Goal: Check status: Check status

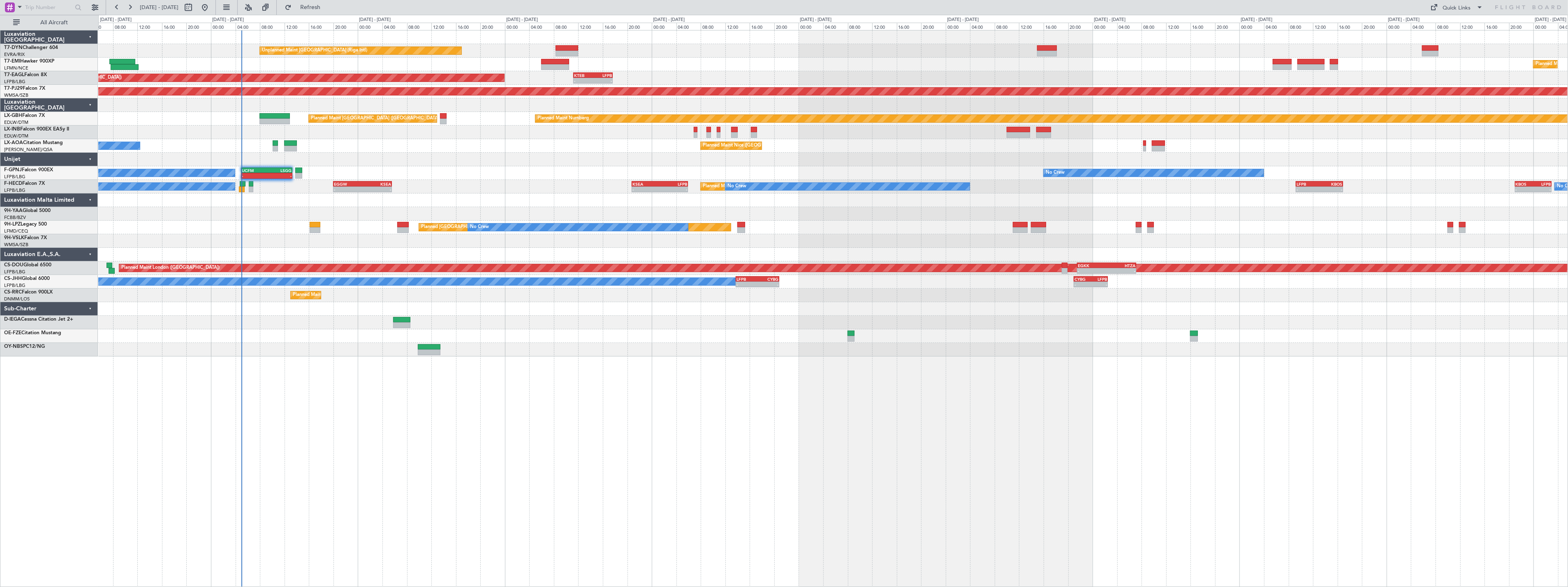
click at [155, 148] on div "No Crew [PERSON_NAME] [GEOGRAPHIC_DATA] ([GEOGRAPHIC_DATA])" at bounding box center [833, 145] width 1470 height 14
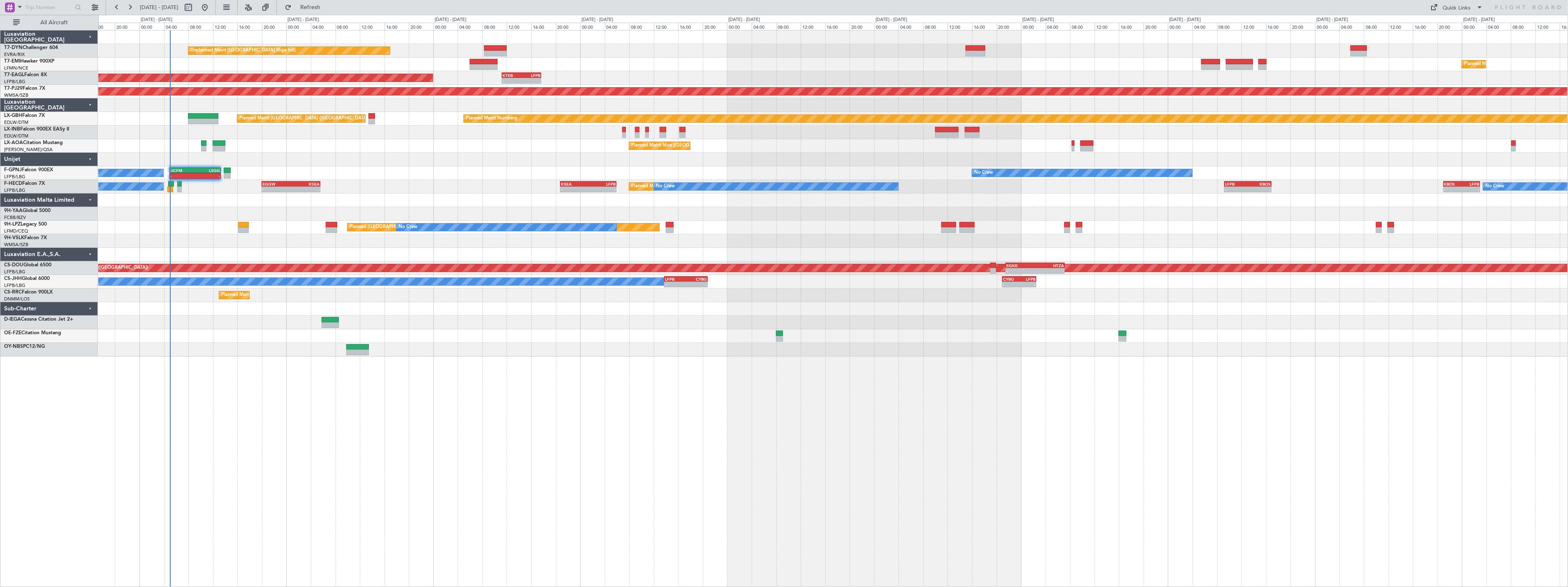
click at [319, 150] on div "Unplanned Maint [GEOGRAPHIC_DATA] (Riga Intl) Planned Maint [GEOGRAPHIC_DATA] P…" at bounding box center [833, 193] width 1470 height 326
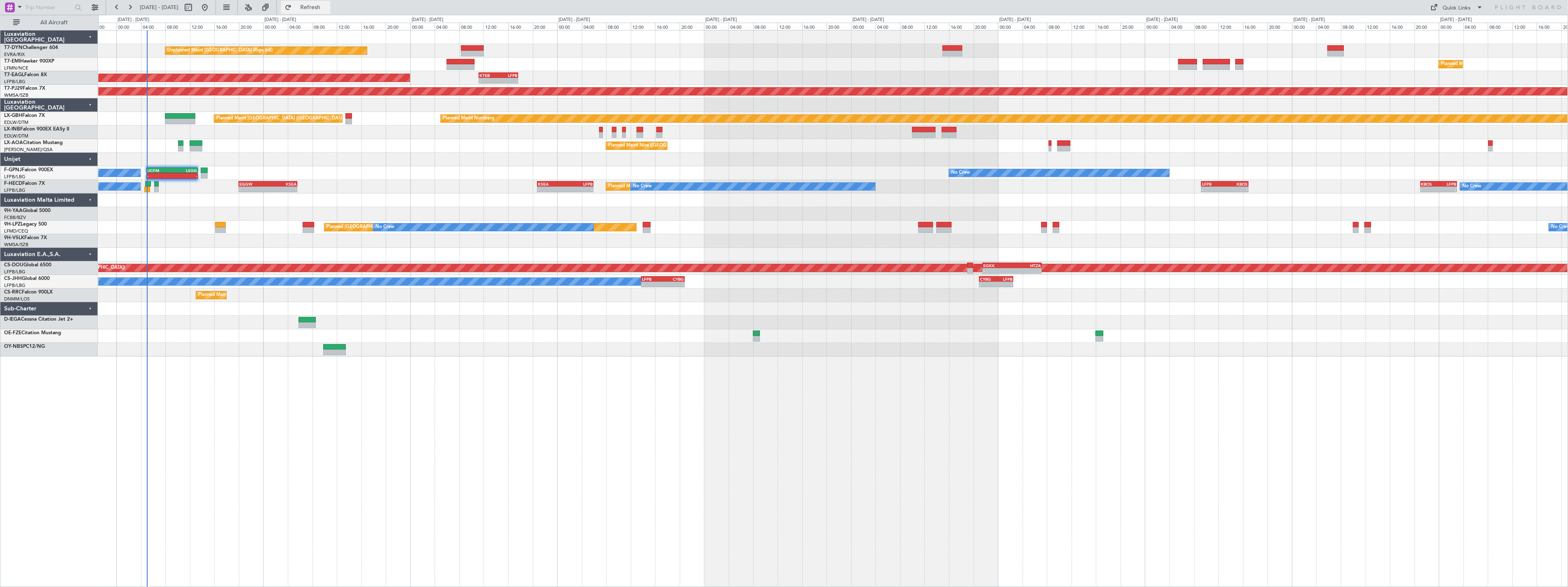
click at [327, 2] on button "Refresh" at bounding box center [306, 7] width 49 height 13
drag, startPoint x: 321, startPoint y: 5, endPoint x: 321, endPoint y: 12, distance: 7.0
click at [321, 5] on span "Refresh" at bounding box center [311, 7] width 35 height 6
click at [328, 7] on span "Refresh" at bounding box center [311, 7] width 35 height 6
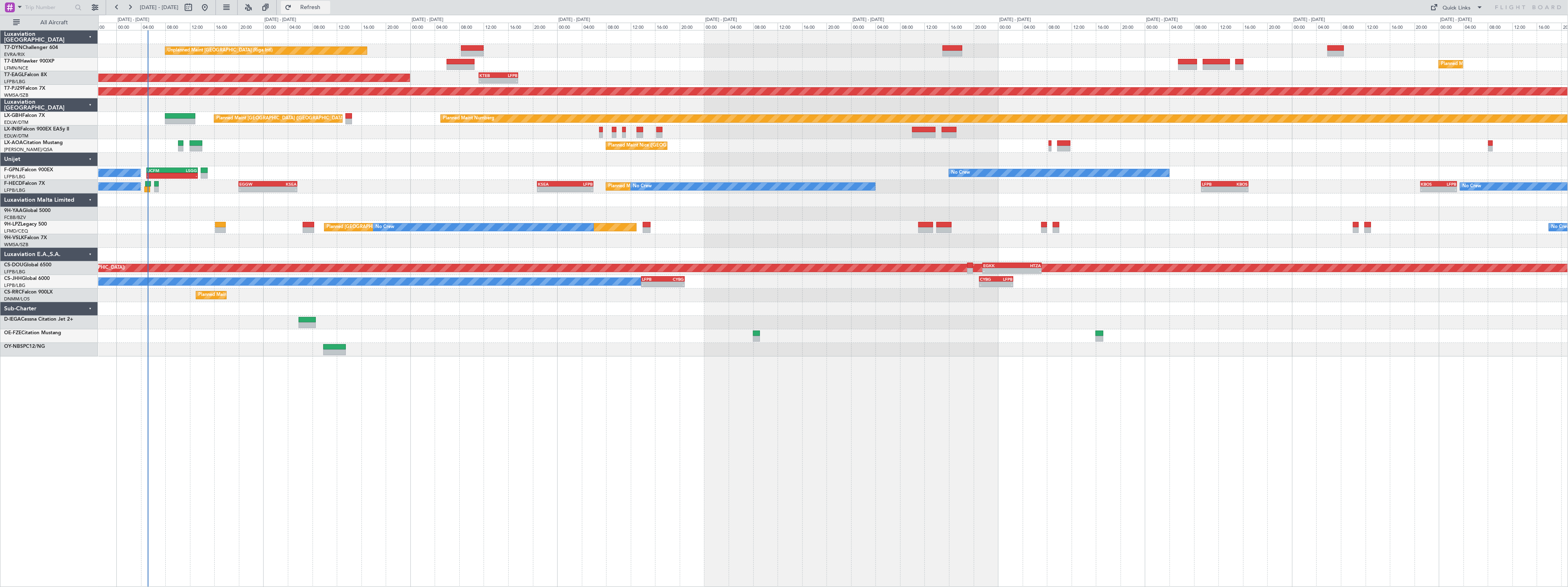
click at [330, 4] on button "Refresh" at bounding box center [306, 7] width 49 height 13
click at [330, 1] on button "Refresh" at bounding box center [306, 7] width 49 height 13
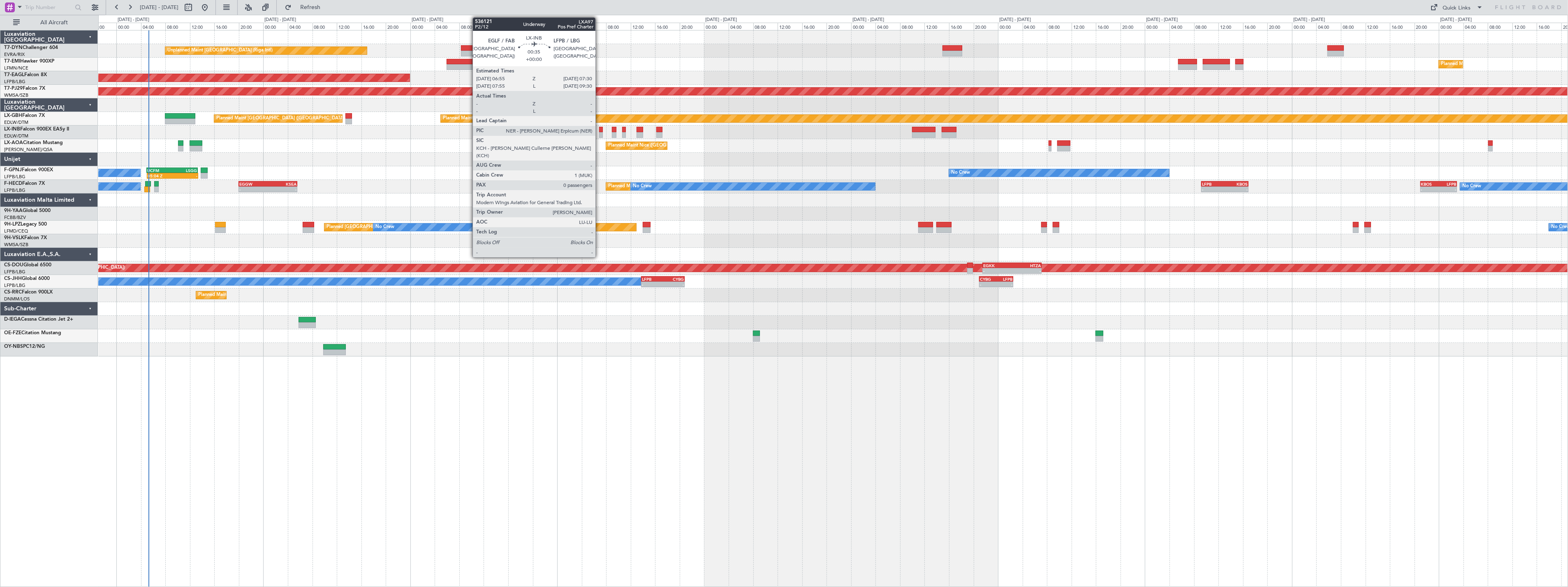
click at [600, 130] on div at bounding box center [600, 129] width 4 height 6
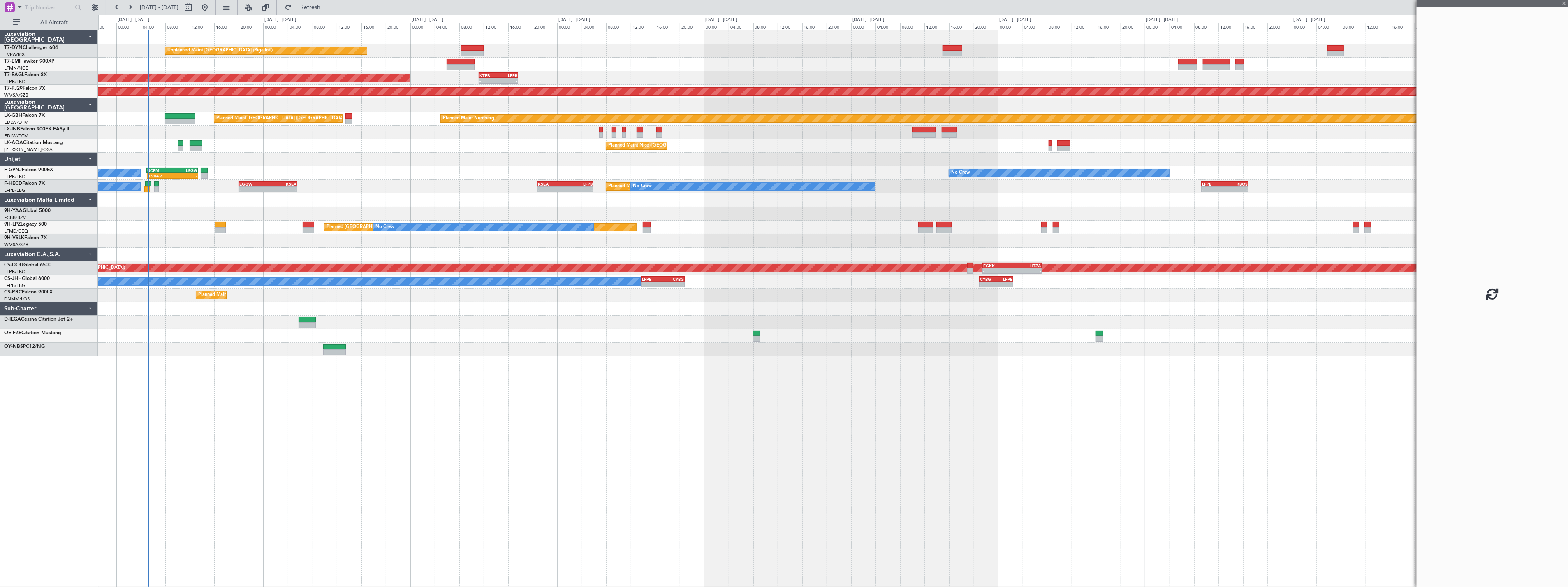
click at [627, 130] on div "Planned Maint [GEOGRAPHIC_DATA] ([GEOGRAPHIC_DATA])" at bounding box center [833, 132] width 1470 height 14
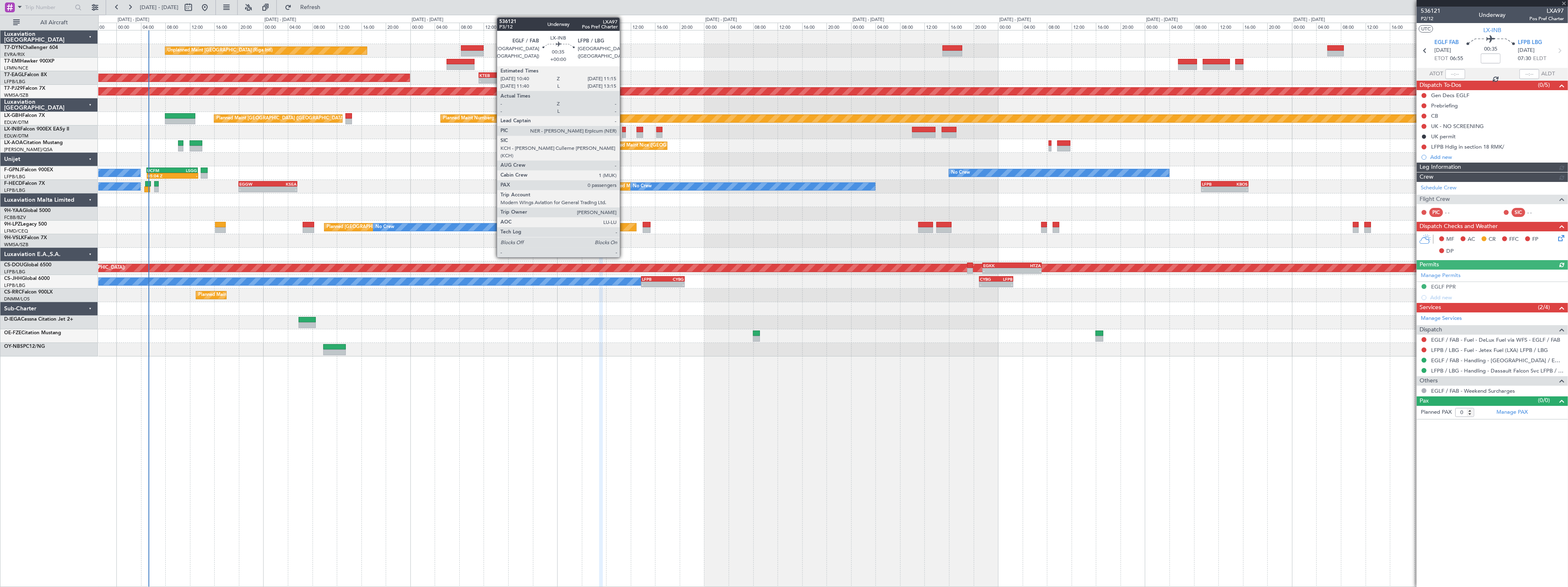
click at [624, 130] on div at bounding box center [624, 129] width 4 height 6
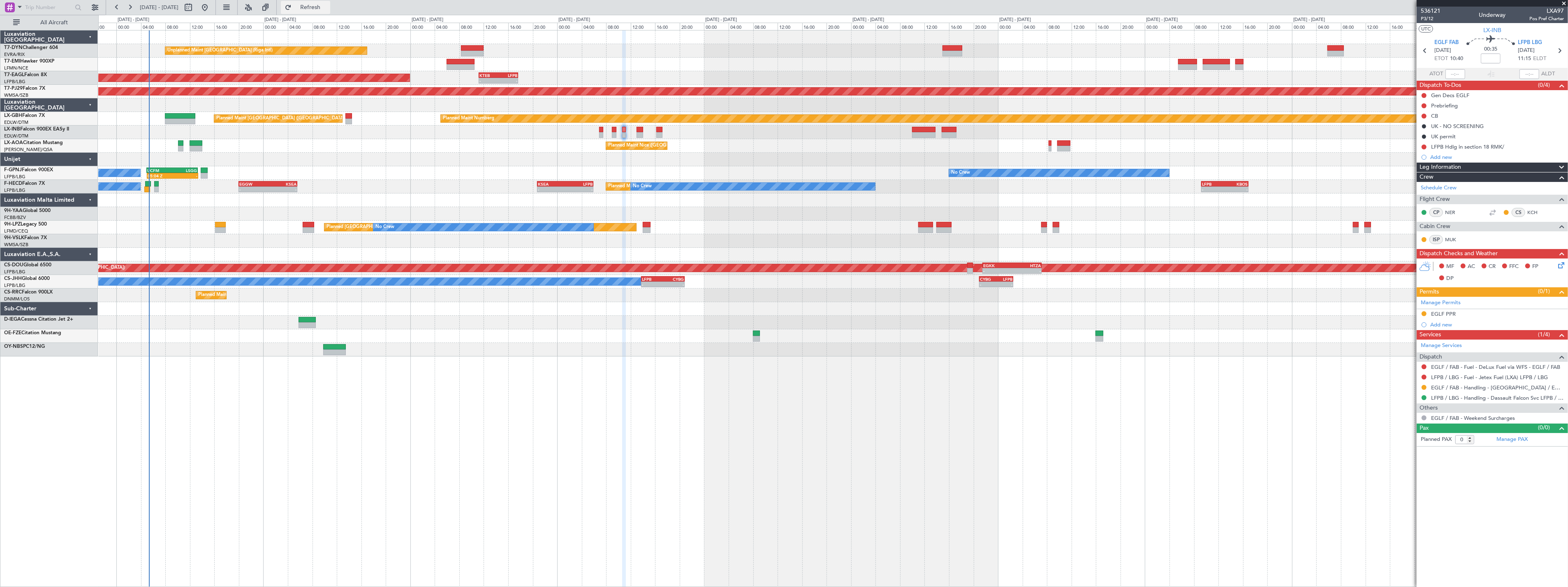
click at [328, 8] on span "Refresh" at bounding box center [311, 7] width 35 height 6
click at [326, 4] on span "Refresh" at bounding box center [311, 7] width 35 height 6
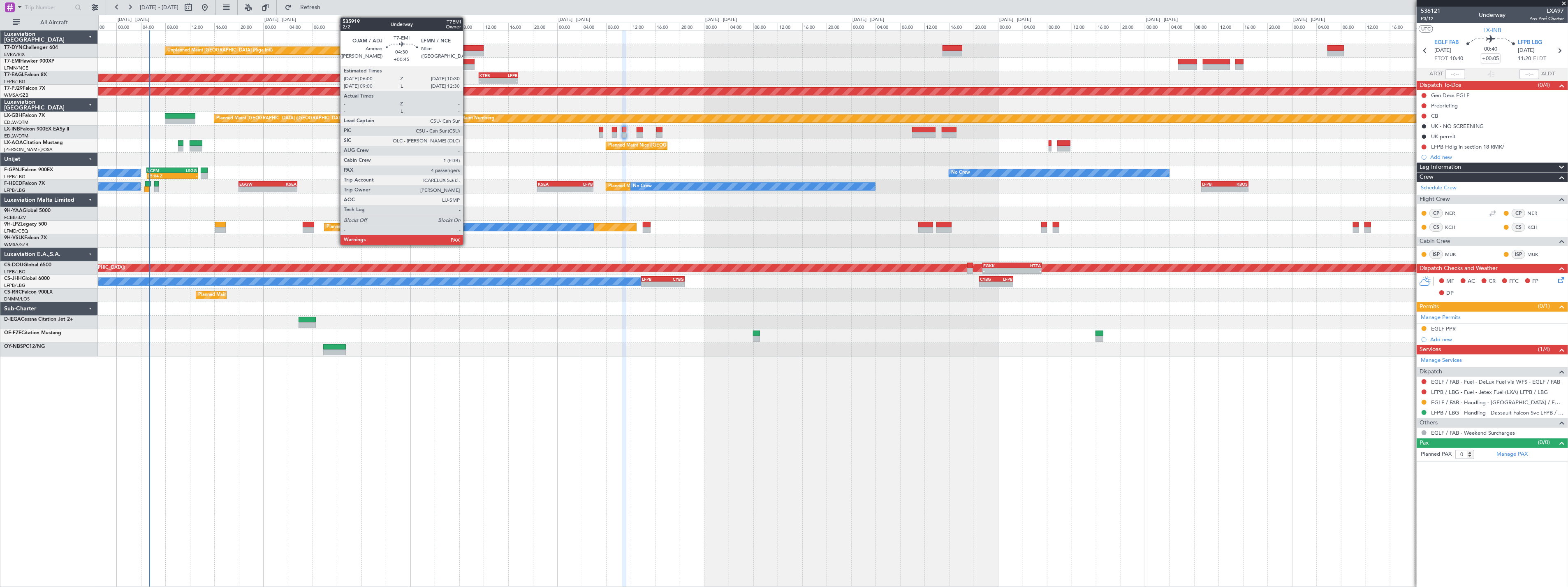
click at [468, 61] on div at bounding box center [460, 61] width 28 height 6
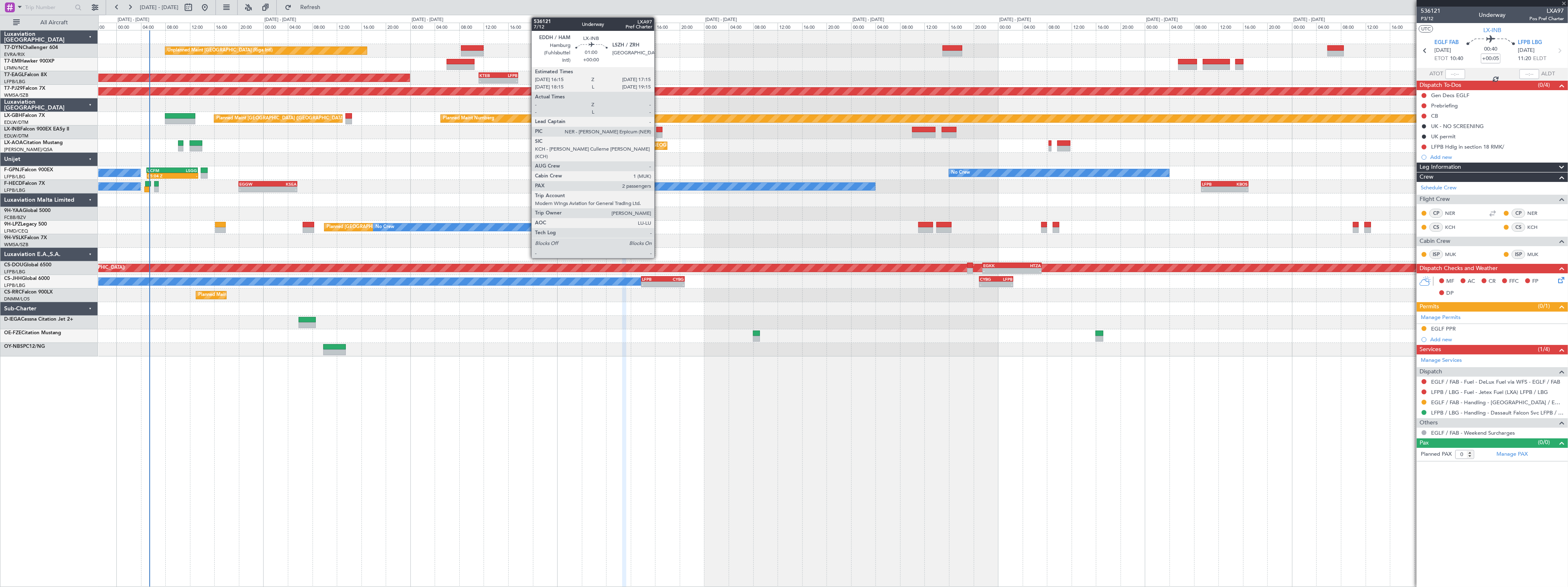
type input "+00:45"
type input "4"
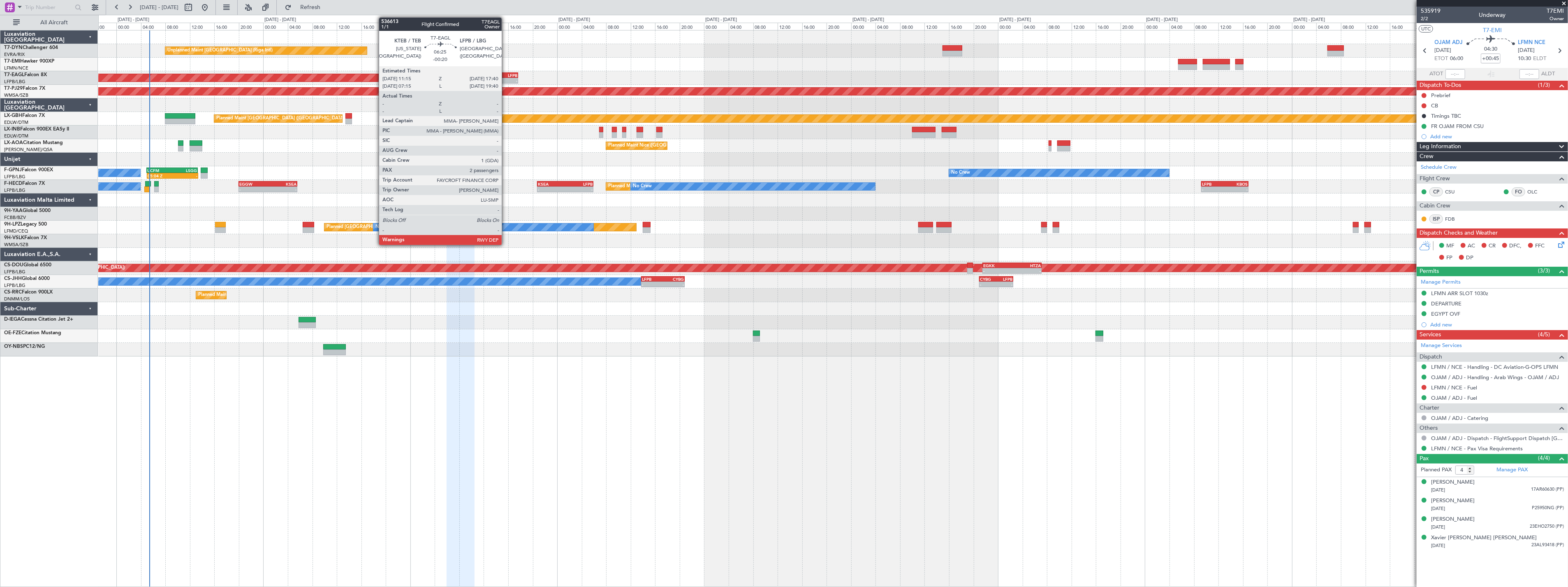
click at [506, 74] on div "LFPB" at bounding box center [508, 75] width 19 height 5
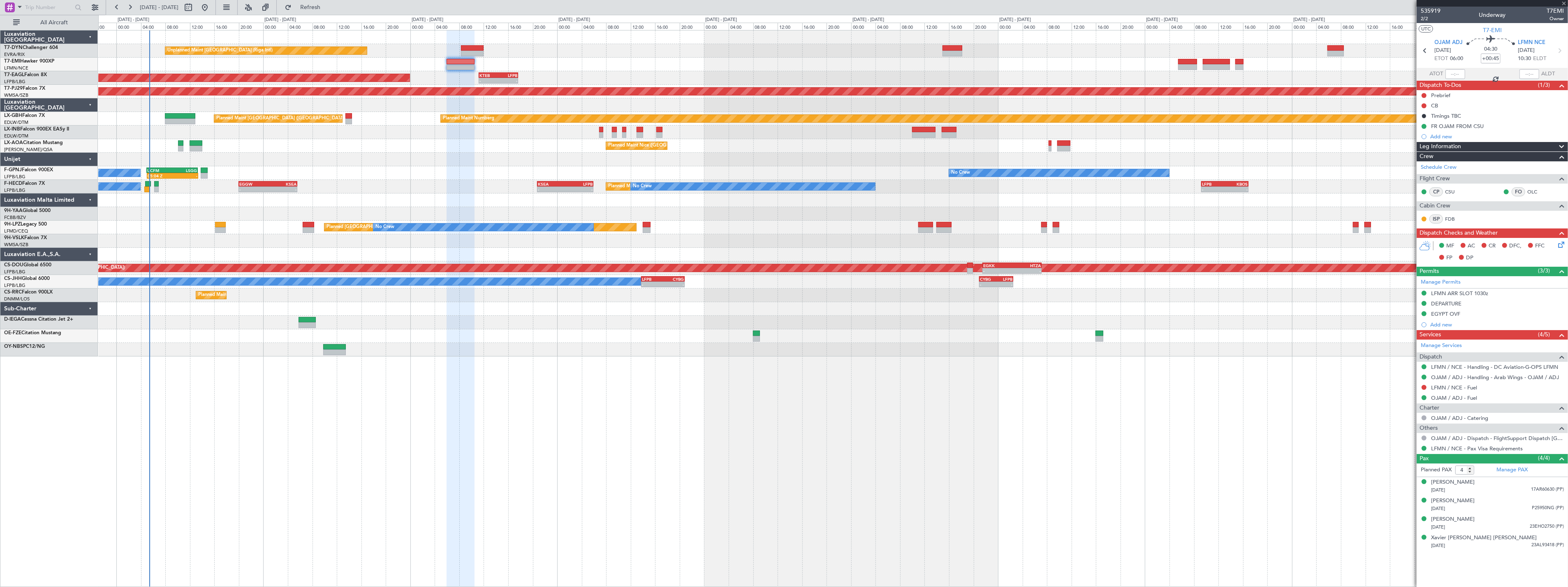
type input "-00:20"
type input "2"
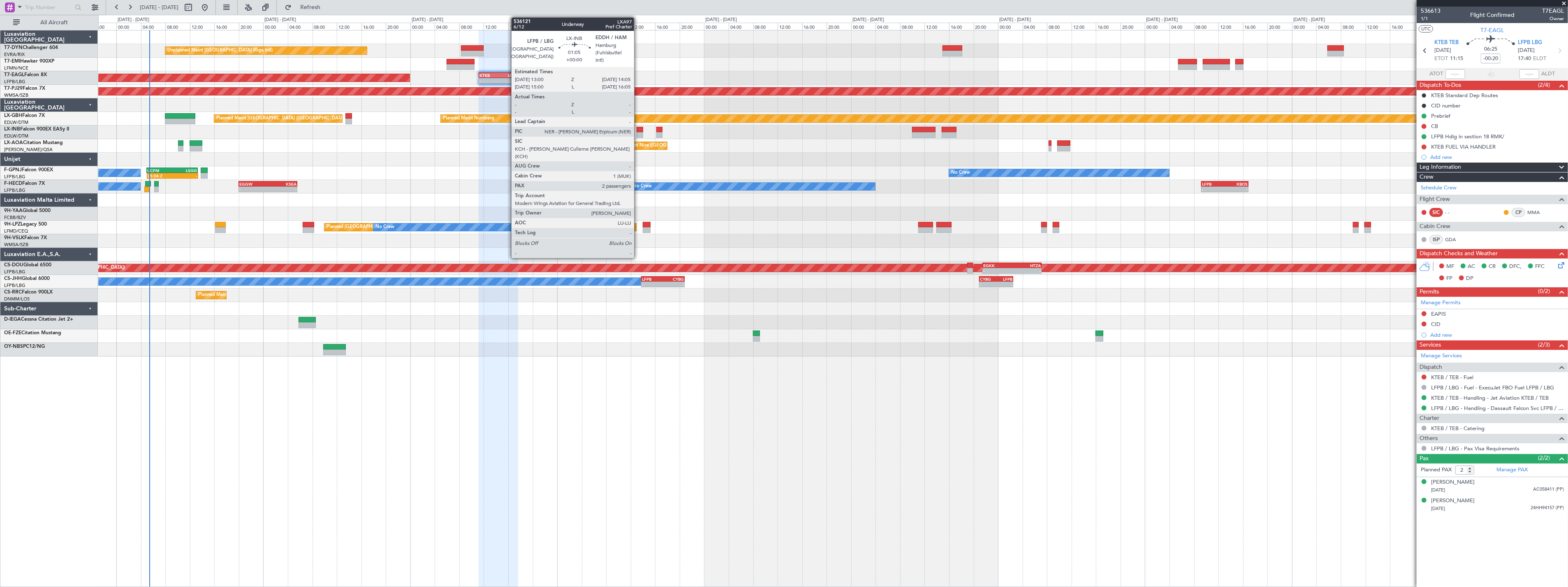
click at [638, 132] on div at bounding box center [640, 135] width 7 height 6
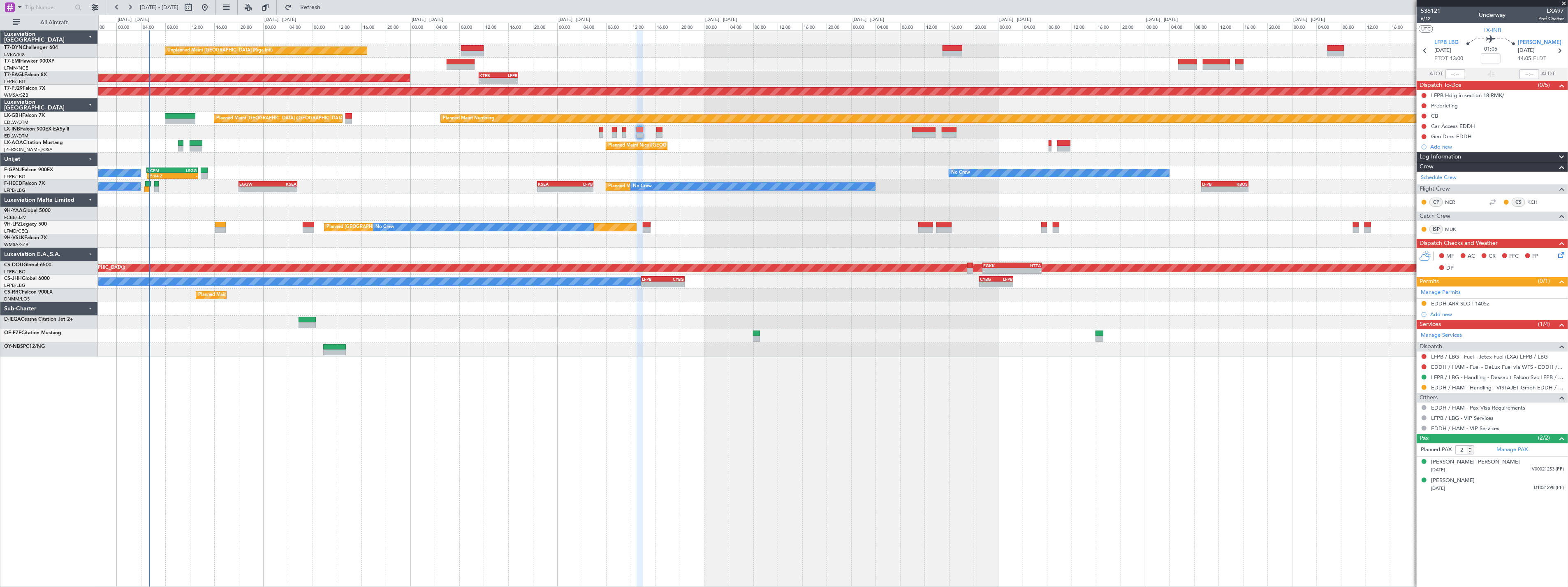
click at [603, 129] on div "Planned Maint [GEOGRAPHIC_DATA] ([GEOGRAPHIC_DATA])" at bounding box center [833, 132] width 1470 height 14
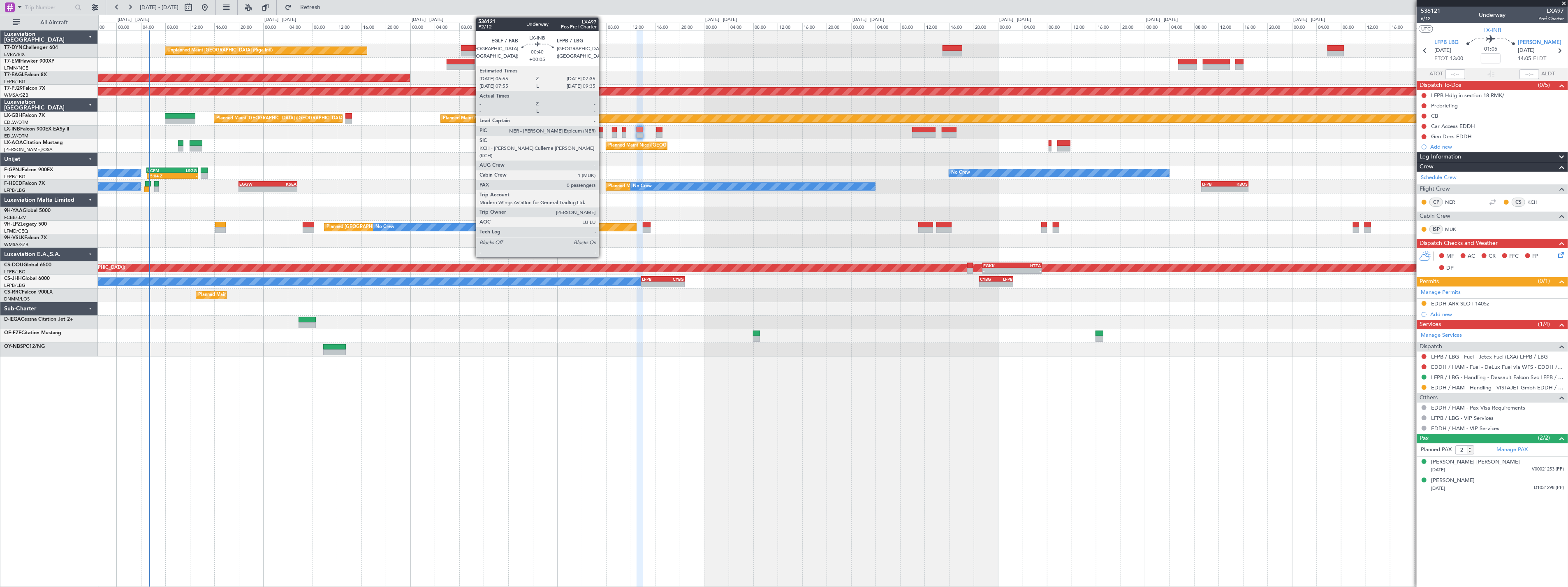
click at [603, 129] on div at bounding box center [601, 129] width 4 height 6
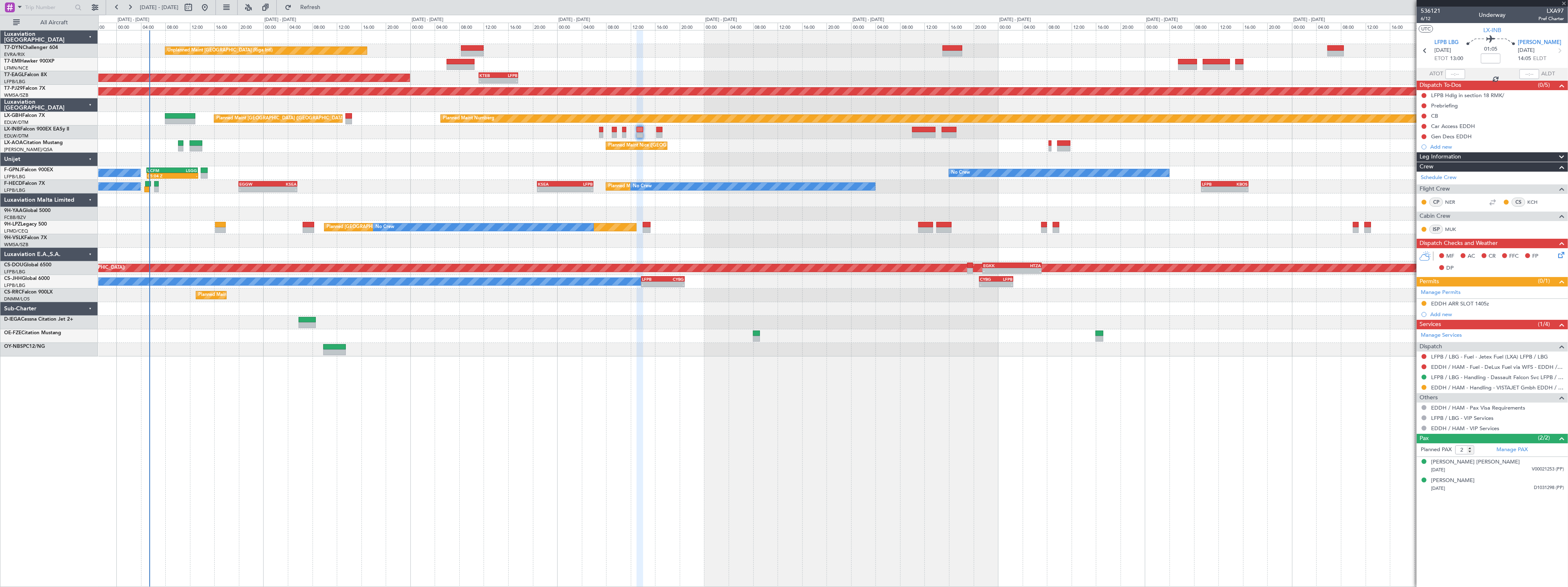
type input "+00:05"
type input "0"
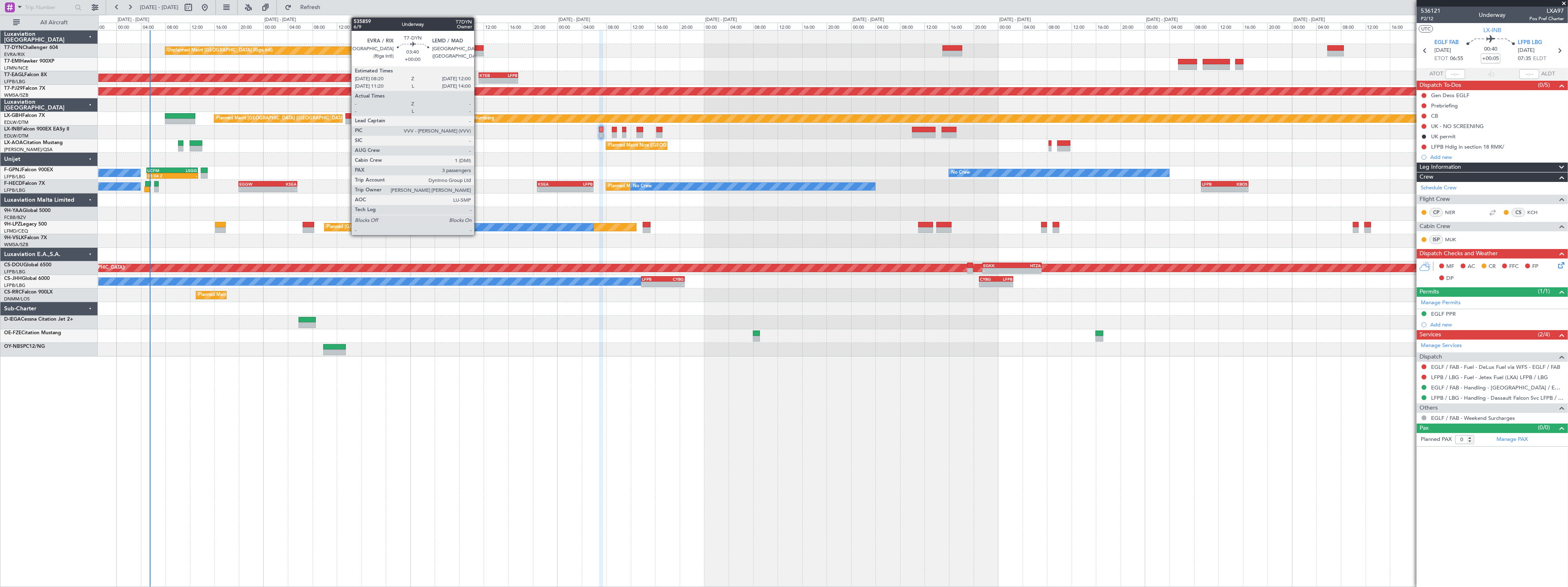
click at [478, 49] on div at bounding box center [472, 48] width 22 height 6
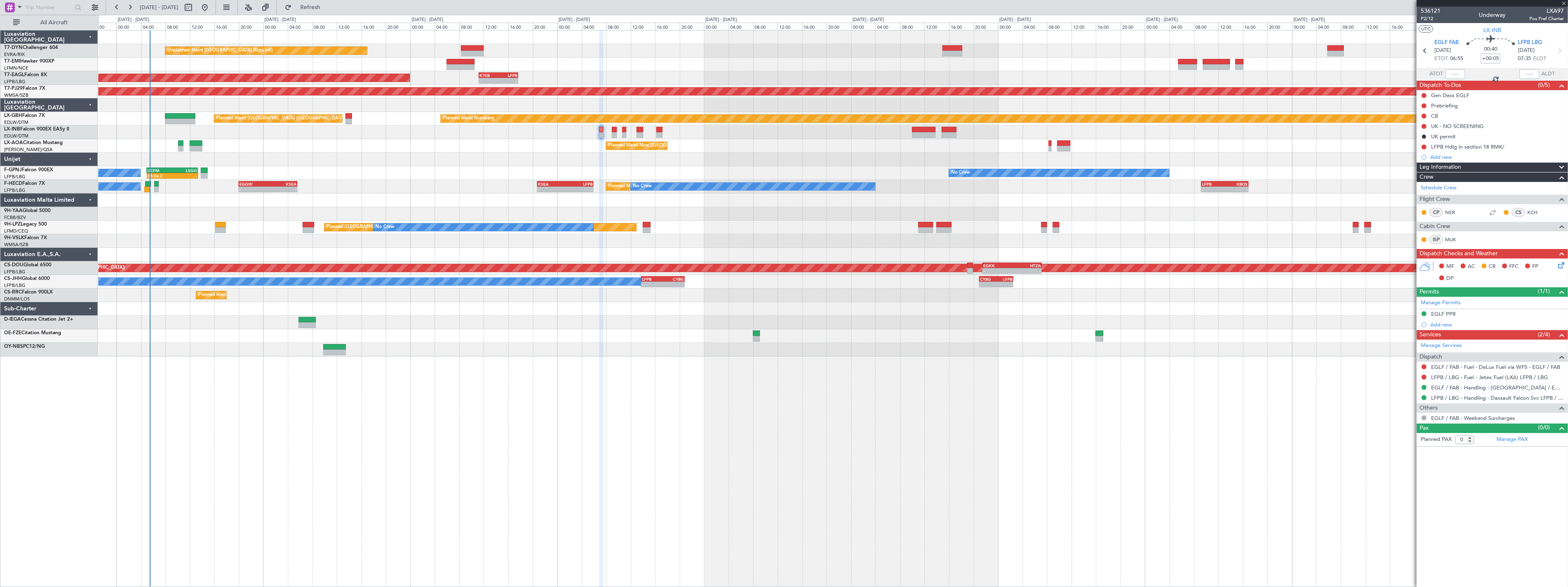
type input "3"
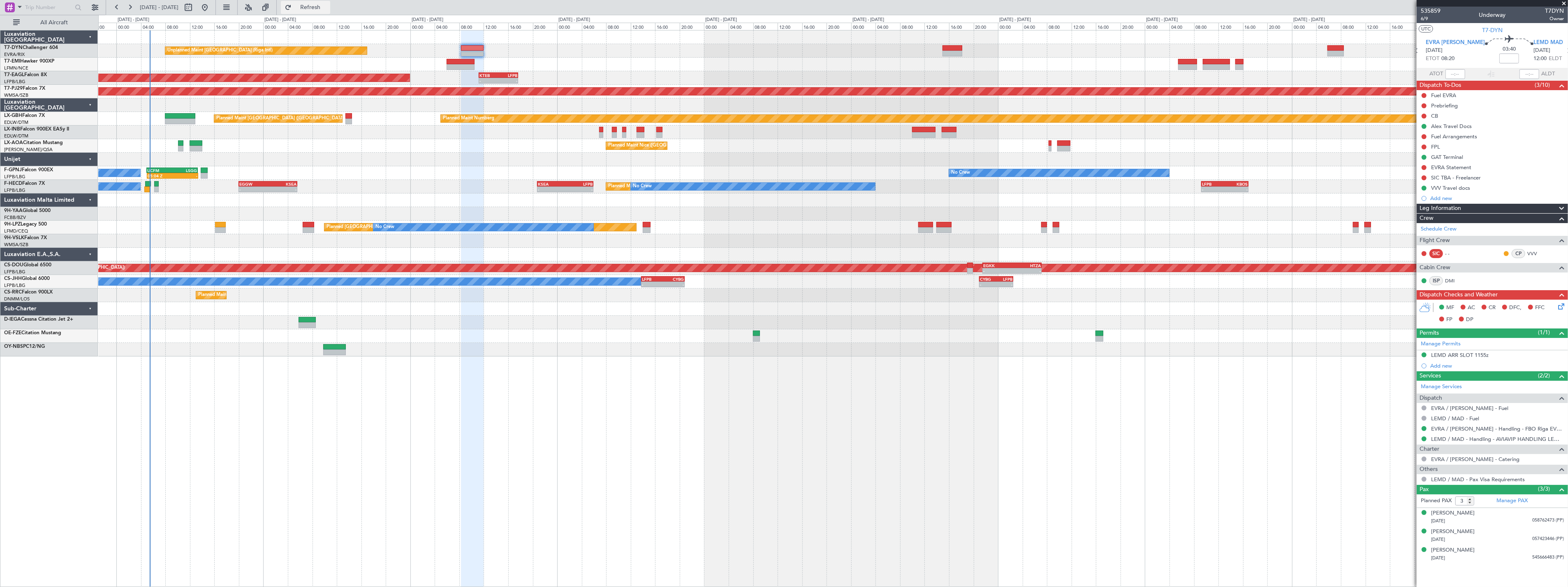
click at [320, 9] on span "Refresh" at bounding box center [311, 7] width 35 height 6
